Goal: Transaction & Acquisition: Download file/media

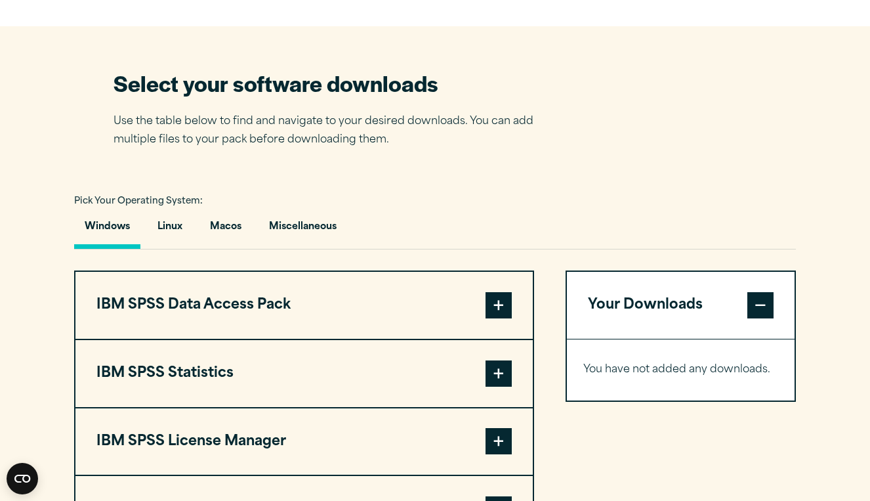
scroll to position [809, 0]
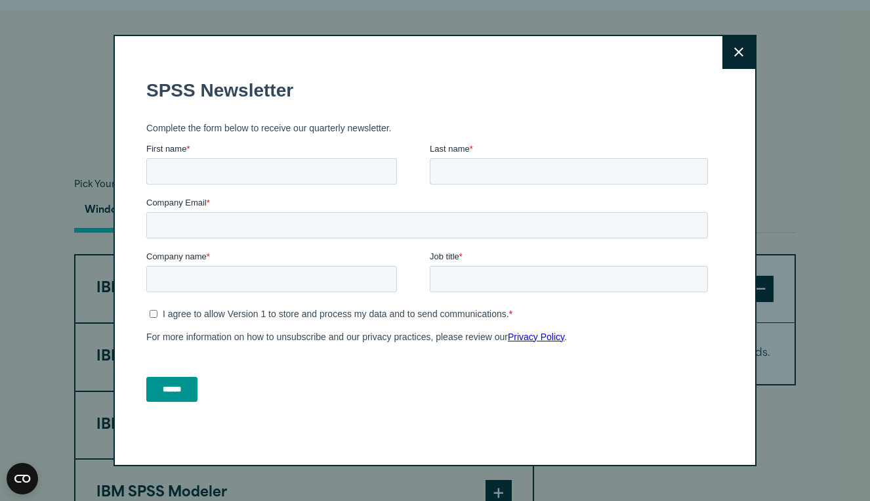
click at [738, 49] on icon at bounding box center [739, 52] width 9 height 10
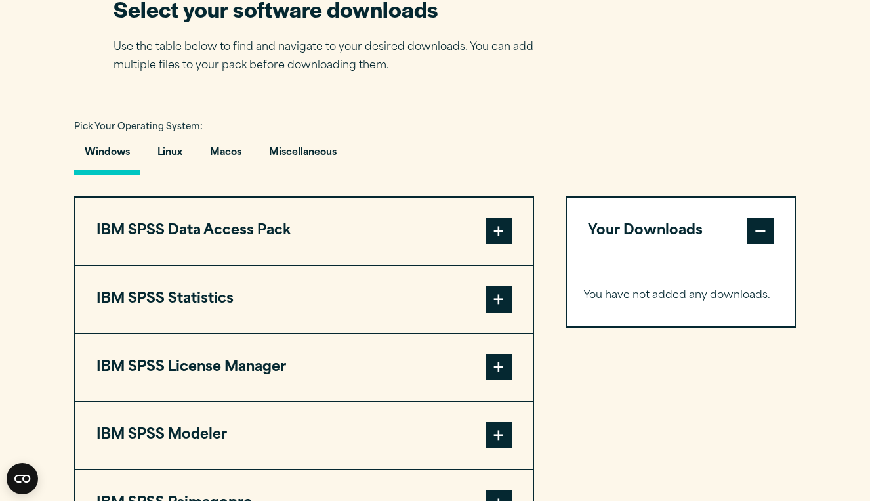
scroll to position [876, 0]
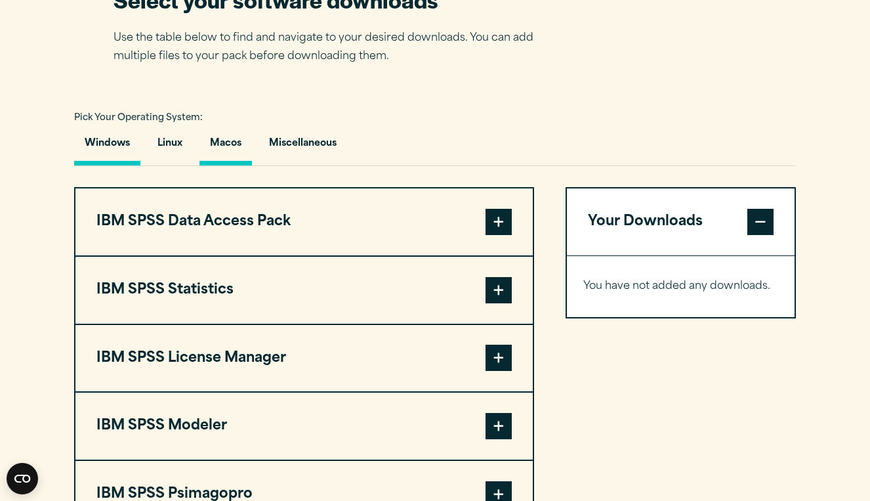
click at [223, 146] on button "Macos" at bounding box center [226, 146] width 53 height 37
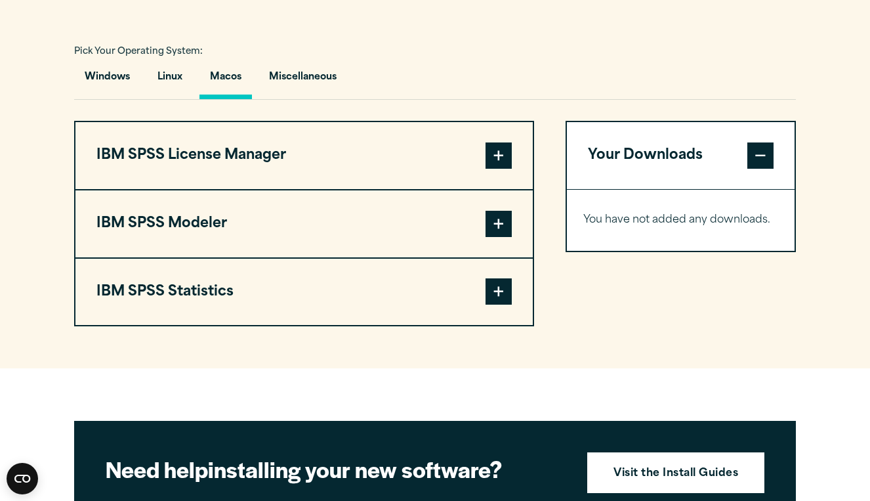
scroll to position [975, 0]
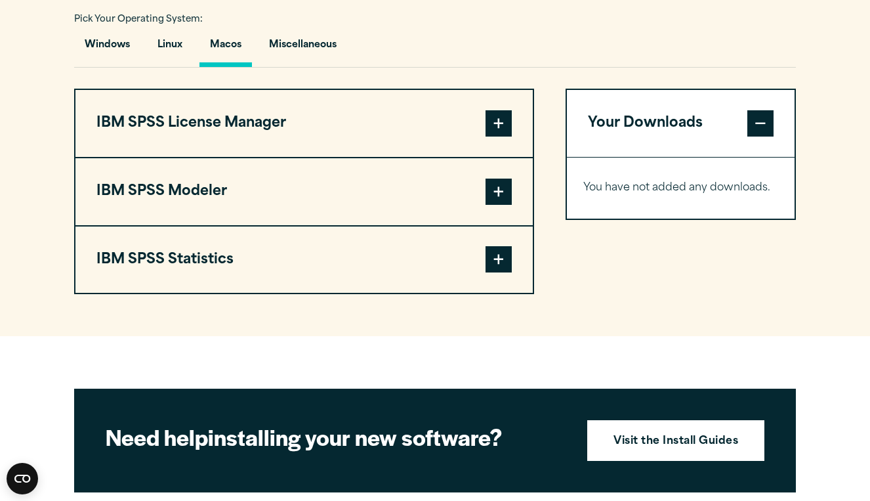
click at [480, 119] on button "IBM SPSS License Manager" at bounding box center [304, 123] width 458 height 67
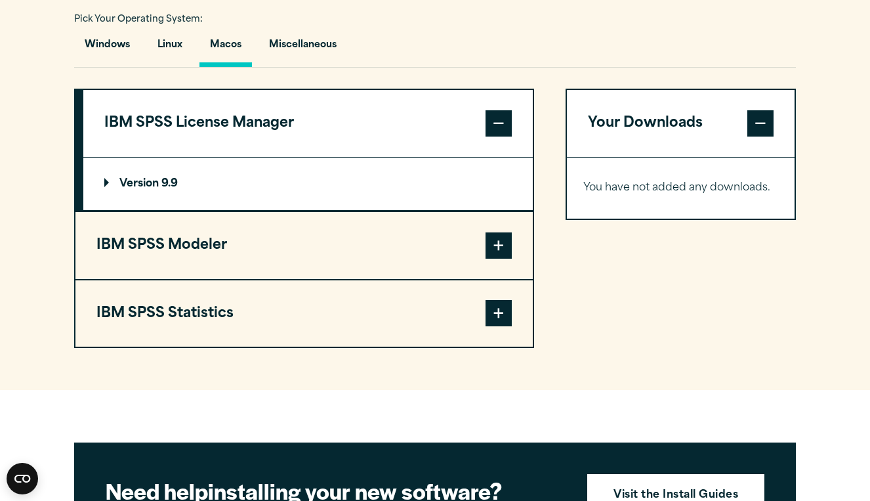
click at [480, 119] on button "IBM SPSS License Manager" at bounding box center [308, 123] width 450 height 67
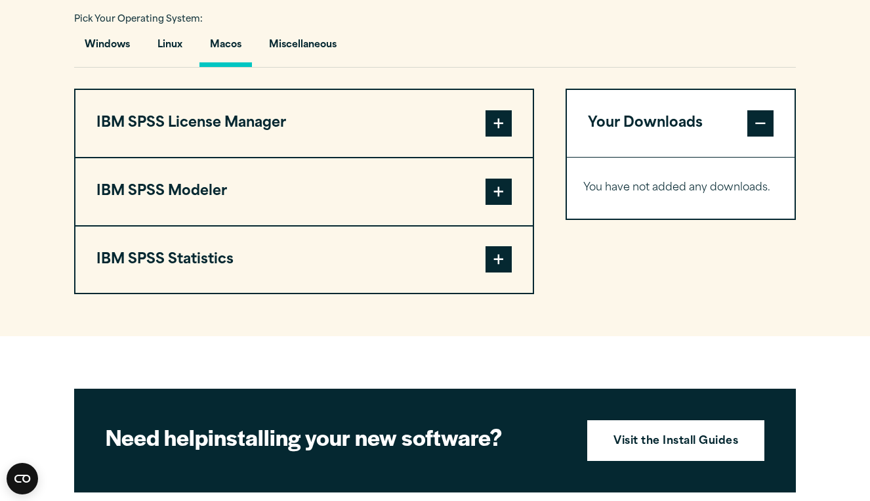
click at [421, 188] on button "IBM SPSS Modeler" at bounding box center [304, 191] width 458 height 67
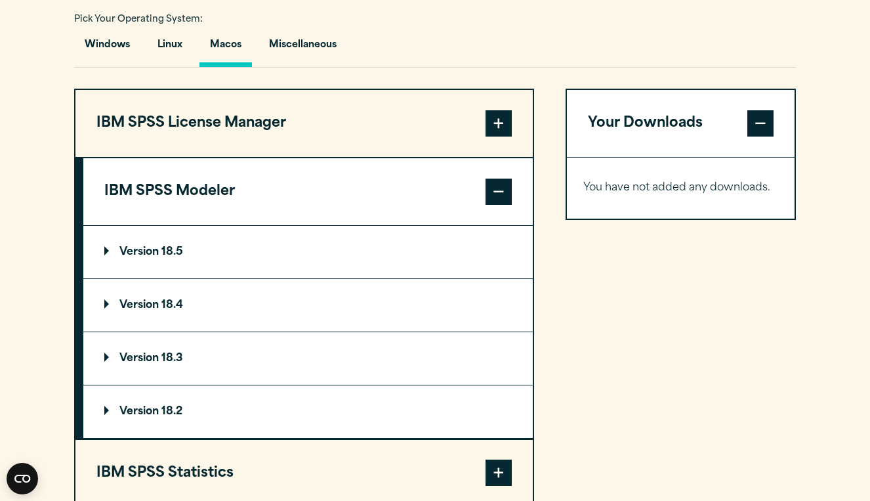
click at [421, 188] on button "IBM SPSS Modeler" at bounding box center [308, 191] width 450 height 67
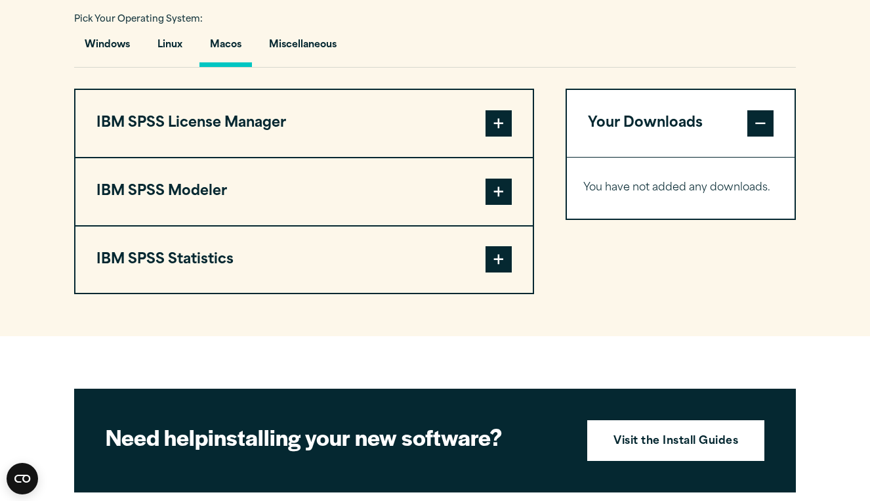
click at [379, 263] on button "IBM SPSS Statistics" at bounding box center [304, 259] width 458 height 67
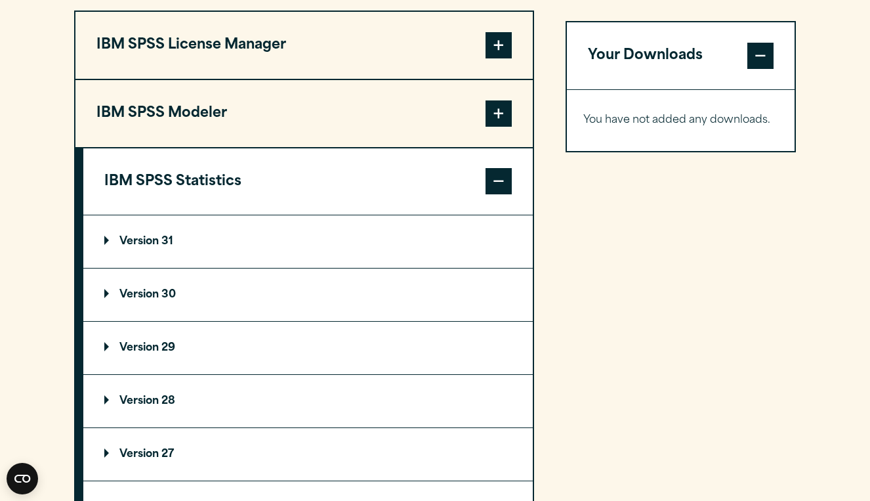
scroll to position [1060, 0]
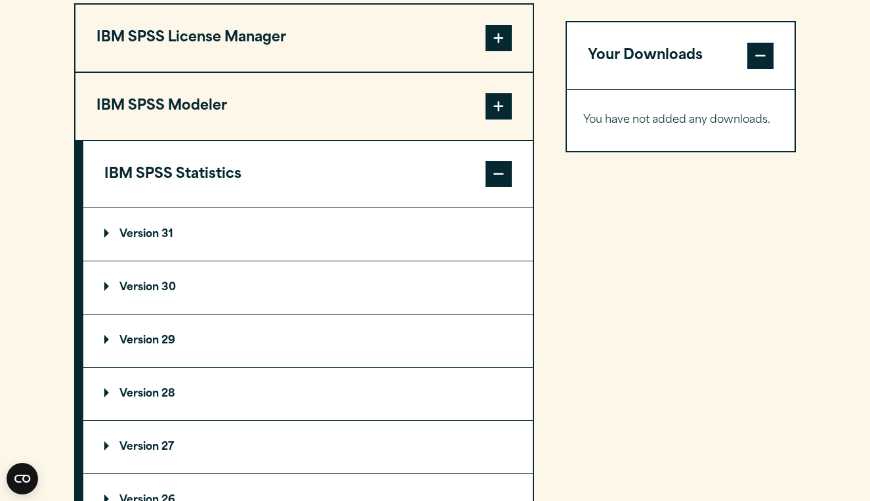
click at [173, 235] on p "Version 31" at bounding box center [138, 234] width 69 height 11
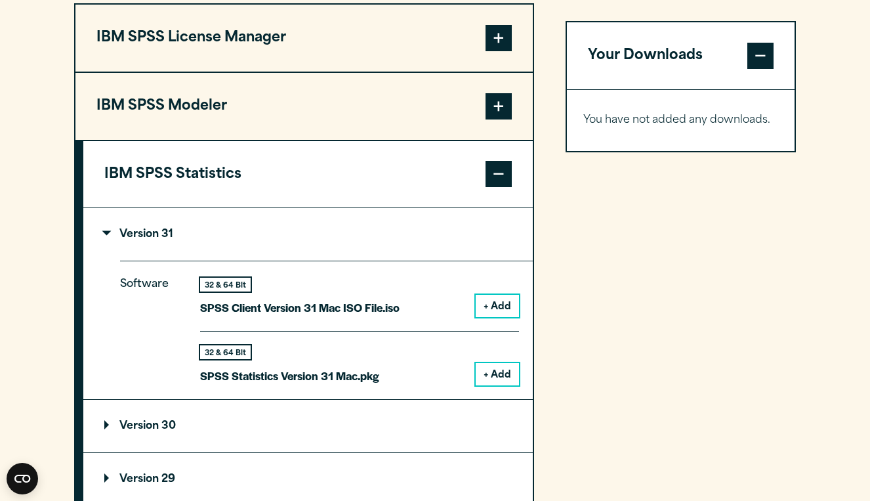
click at [500, 369] on button "+ Add" at bounding box center [497, 374] width 43 height 22
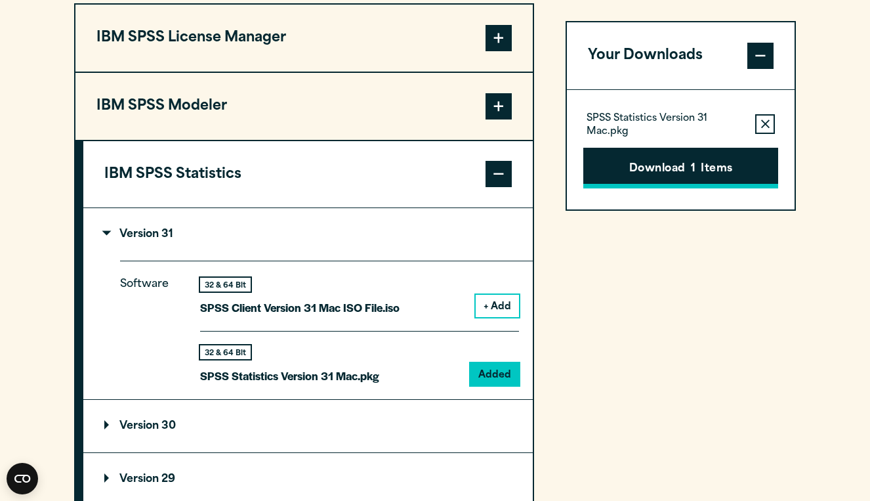
click at [680, 168] on button "Download 1 Items" at bounding box center [681, 168] width 195 height 41
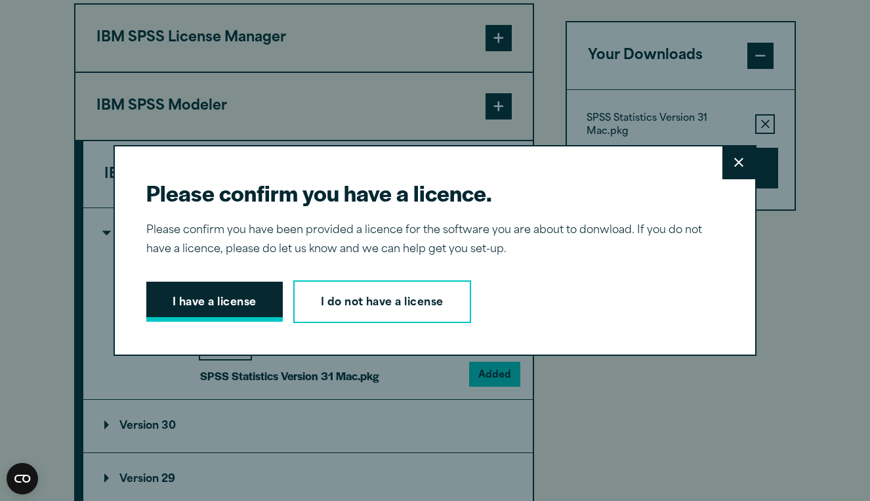
click at [219, 305] on button "I have a license" at bounding box center [214, 302] width 137 height 41
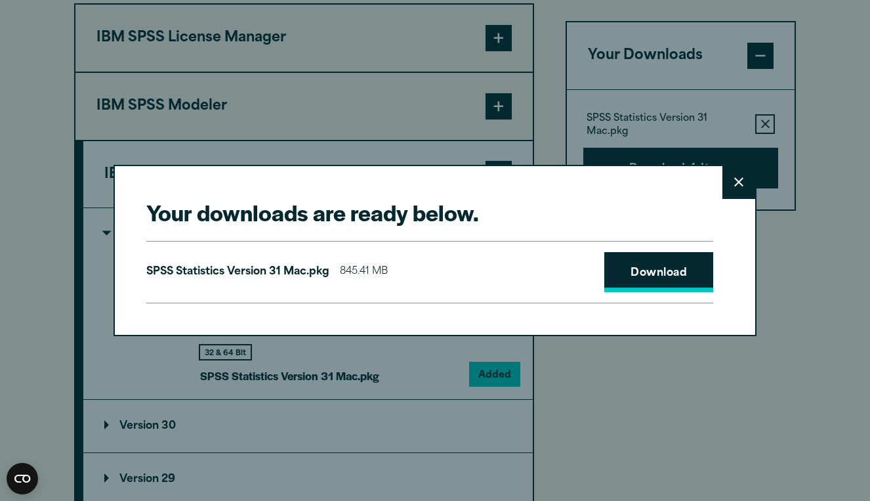
click at [649, 273] on link "Download" at bounding box center [659, 272] width 109 height 41
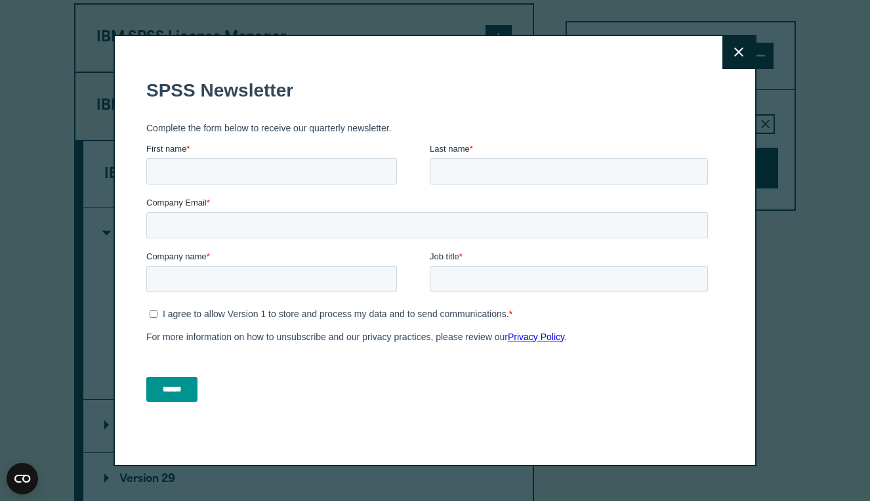
click at [738, 47] on icon at bounding box center [739, 52] width 9 height 10
